Goal: Information Seeking & Learning: Find contact information

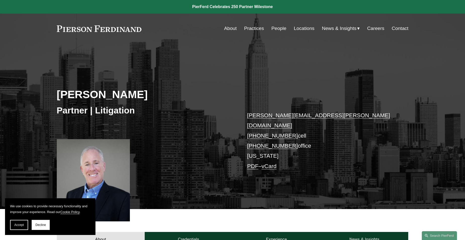
click at [279, 28] on link "People" at bounding box center [279, 29] width 15 height 10
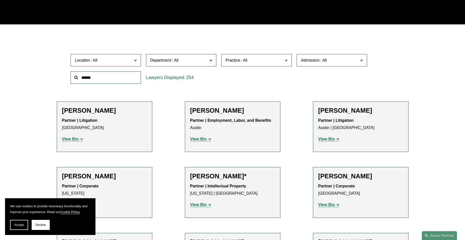
scroll to position [126, 0]
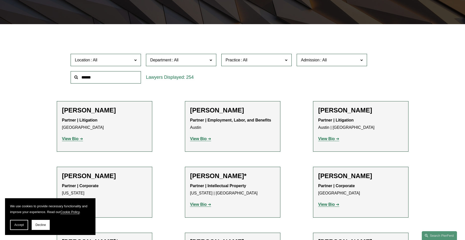
click at [282, 59] on span "Practice" at bounding box center [255, 60] width 58 height 7
click at [0, 0] on link "Commercial Litigation" at bounding box center [0, 0] width 0 height 0
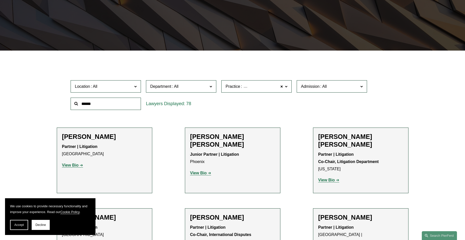
click at [131, 85] on span "Location" at bounding box center [104, 86] width 58 height 7
click at [0, 0] on link "Atlanta" at bounding box center [0, 0] width 0 height 0
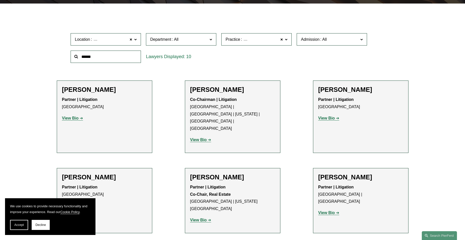
scroll to position [175, 0]
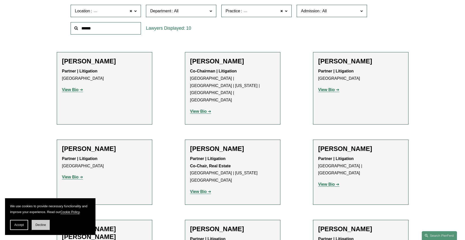
click at [42, 226] on span "Decline" at bounding box center [40, 225] width 11 height 4
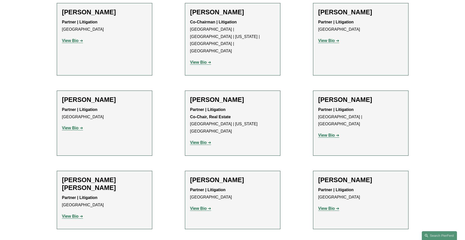
scroll to position [225, 0]
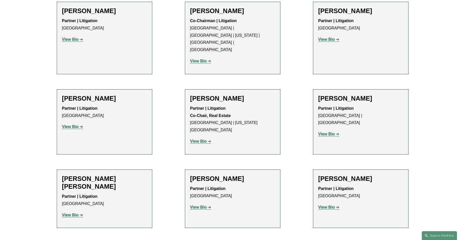
click at [75, 124] on strong "View Bio" at bounding box center [70, 126] width 17 height 4
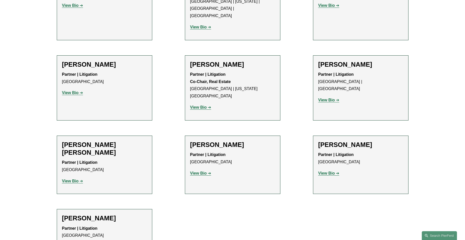
scroll to position [300, 0]
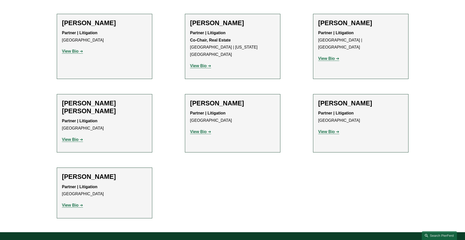
click at [98, 173] on h2 "Thomas Walker" at bounding box center [104, 177] width 85 height 8
click at [77, 203] on strong "View Bio" at bounding box center [70, 205] width 17 height 4
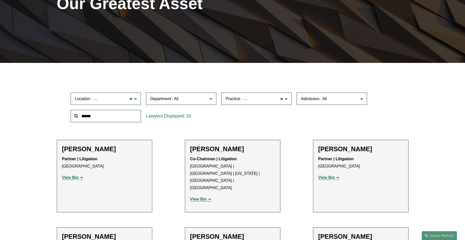
scroll to position [99, 0]
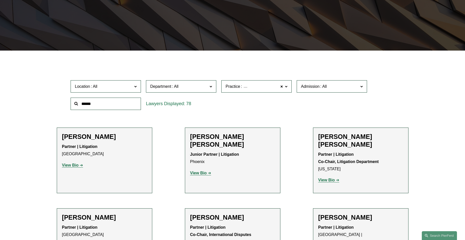
click at [138, 86] on label "Location" at bounding box center [106, 86] width 70 height 12
click at [0, 0] on link "[GEOGRAPHIC_DATA]" at bounding box center [0, 0] width 0 height 0
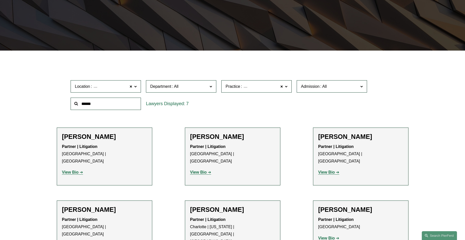
click at [287, 87] on span at bounding box center [286, 86] width 3 height 7
click at [0, 0] on link "Commercial Litigation" at bounding box center [0, 0] width 0 height 0
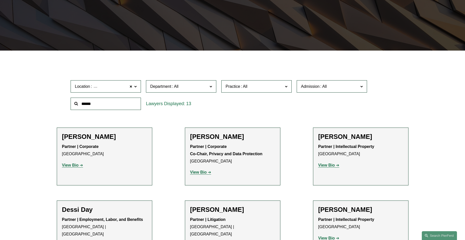
click at [72, 166] on strong "View Bio" at bounding box center [70, 165] width 17 height 4
click at [134, 86] on span at bounding box center [135, 86] width 3 height 7
click at [0, 0] on link "[GEOGRAPHIC_DATA][US_STATE]" at bounding box center [0, 0] width 0 height 0
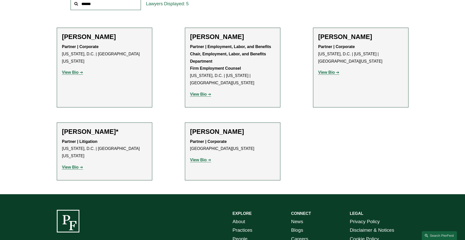
scroll to position [200, 0]
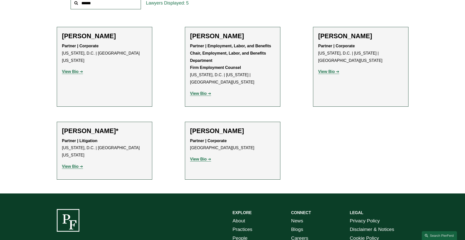
click at [201, 159] on strong "View Bio" at bounding box center [198, 159] width 17 height 4
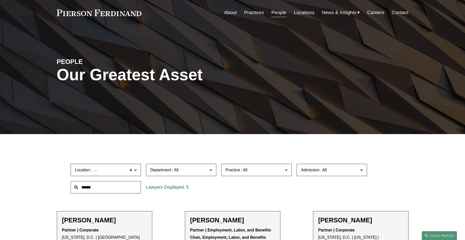
scroll to position [75, 0]
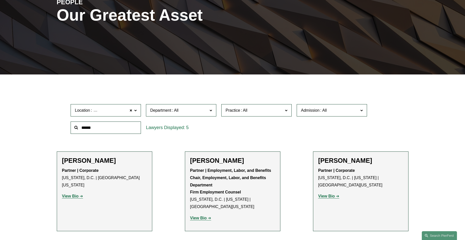
click at [136, 110] on span at bounding box center [135, 110] width 3 height 7
click at [0, 0] on link "[GEOGRAPHIC_DATA]" at bounding box center [0, 0] width 0 height 0
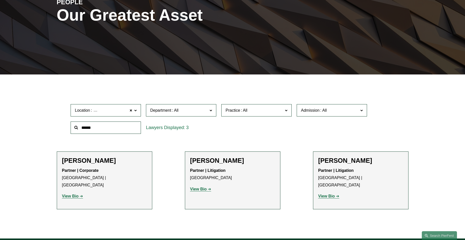
click at [200, 191] on strong "View Bio" at bounding box center [198, 189] width 17 height 4
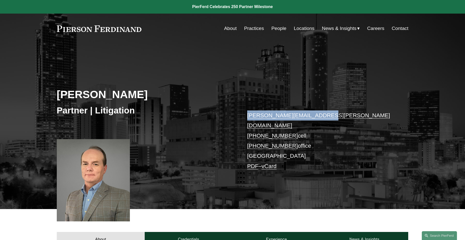
drag, startPoint x: 326, startPoint y: 115, endPoint x: 222, endPoint y: 162, distance: 114.1
click at [243, 114] on div "Thomas Walker Partner | Litigation thomas.walker@pierferd.com +1.678.357.9086 c…" at bounding box center [232, 133] width 465 height 152
copy link "thomas.walker@pierferd.com"
drag, startPoint x: 25, startPoint y: 217, endPoint x: 44, endPoint y: 204, distance: 22.9
click at [25, 217] on div "About Credentials Experience News & Insights" at bounding box center [232, 228] width 465 height 38
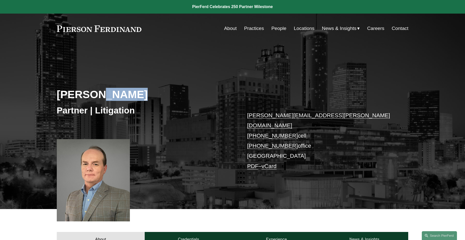
drag, startPoint x: 138, startPoint y: 95, endPoint x: 102, endPoint y: 94, distance: 36.5
click at [102, 94] on h2 "Thomas Walker" at bounding box center [145, 94] width 176 height 13
copy h2 "Walker"
click at [6, 44] on div "Thomas Walker Partner | Litigation thomas.walker@pierferd.com +1.678.357.9086 c…" at bounding box center [232, 126] width 465 height 166
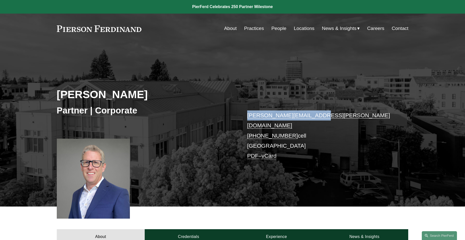
drag, startPoint x: 275, startPoint y: 110, endPoint x: 239, endPoint y: 111, distance: 35.5
click at [239, 111] on div "[PERSON_NAME] Partner | Corporate [PERSON_NAME][EMAIL_ADDRESS][PERSON_NAME][DOM…" at bounding box center [232, 131] width 465 height 149
copy div "john.booher@pierferd.com"
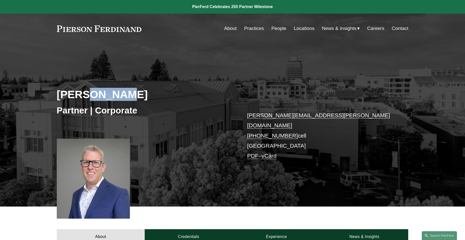
drag, startPoint x: 118, startPoint y: 94, endPoint x: 89, endPoint y: 96, distance: 29.3
click at [89, 96] on h2 "John Booher" at bounding box center [145, 94] width 176 height 13
copy h2 "Booher"
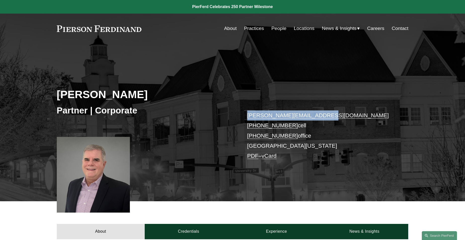
drag, startPoint x: 304, startPoint y: 113, endPoint x: 237, endPoint y: 113, distance: 66.9
click at [237, 113] on div "[PERSON_NAME] Partner | Corporate [PERSON_NAME][EMAIL_ADDRESS][DOMAIN_NAME] [PH…" at bounding box center [232, 129] width 465 height 144
copy div "[PERSON_NAME][EMAIL_ADDRESS][DOMAIN_NAME]"
click at [94, 70] on div "[PERSON_NAME] Partner | Corporate [PERSON_NAME][EMAIL_ADDRESS][DOMAIN_NAME] [PH…" at bounding box center [232, 129] width 465 height 144
drag, startPoint x: 148, startPoint y: 94, endPoint x: 103, endPoint y: 95, distance: 44.3
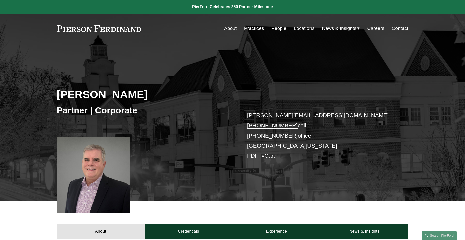
click at [103, 95] on h2 "[PERSON_NAME]" at bounding box center [145, 94] width 176 height 13
copy h2 "Pomfret"
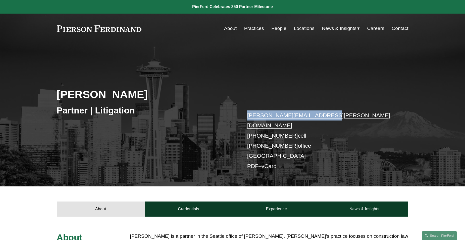
drag, startPoint x: 319, startPoint y: 114, endPoint x: 243, endPoint y: 113, distance: 76.7
click at [243, 113] on div "[PERSON_NAME] Partner | Litigation [PERSON_NAME][EMAIL_ADDRESS][PERSON_NAME][DO…" at bounding box center [232, 121] width 465 height 129
copy link "[PERSON_NAME][EMAIL_ADDRESS][PERSON_NAME][DOMAIN_NAME]"
drag, startPoint x: 134, startPoint y: 95, endPoint x: 91, endPoint y: 94, distance: 43.0
click at [91, 94] on h2 "[PERSON_NAME]" at bounding box center [145, 94] width 176 height 13
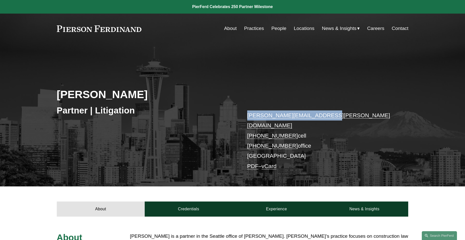
copy h2 "[PERSON_NAME]"
